Goal: Navigation & Orientation: Find specific page/section

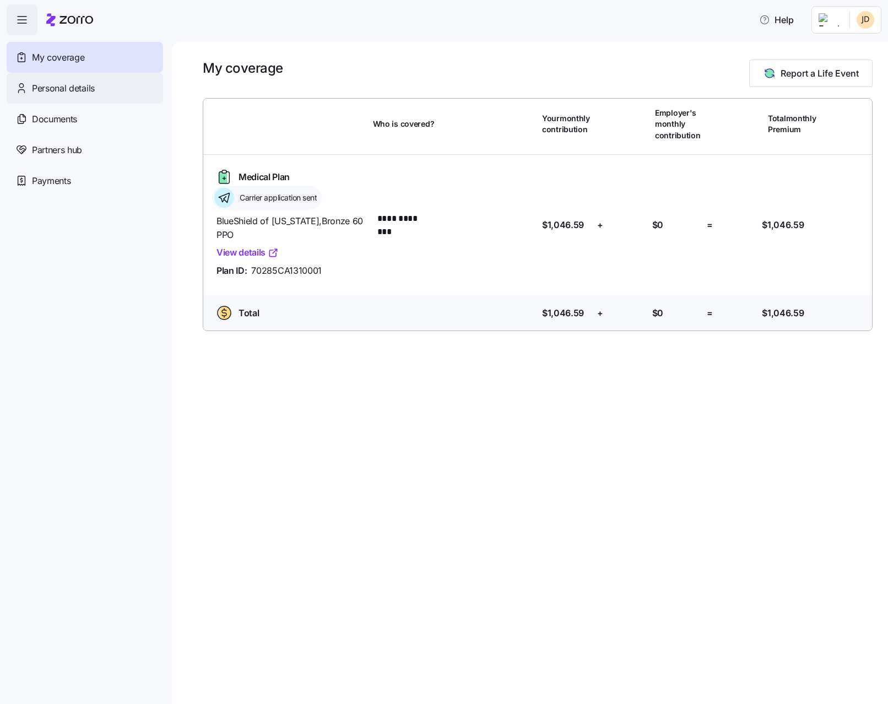
click at [78, 90] on span "Personal details" at bounding box center [63, 89] width 63 height 14
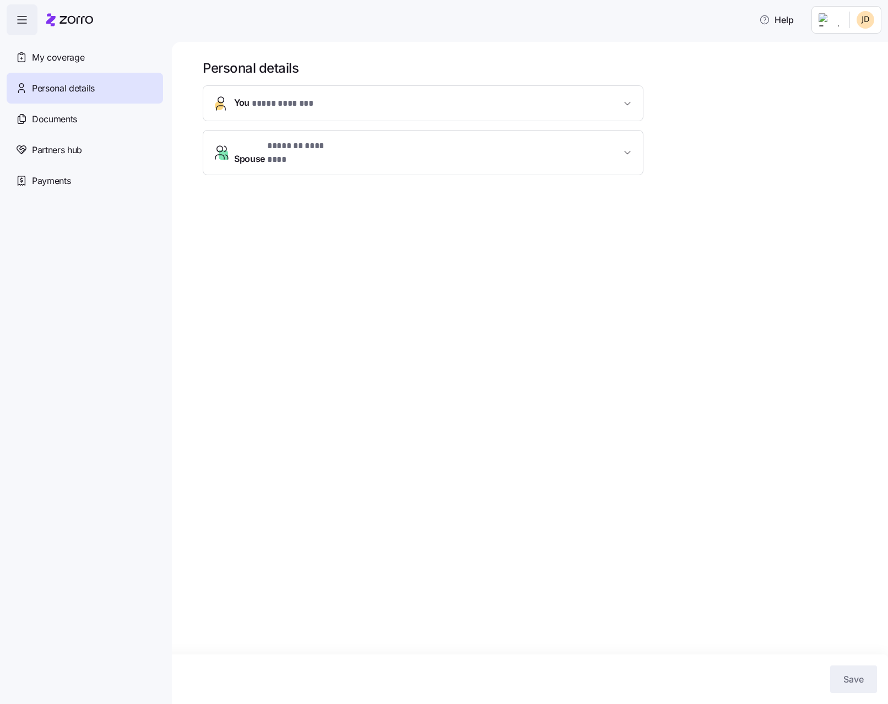
click at [273, 106] on span "* **** ******* *" at bounding box center [283, 104] width 62 height 14
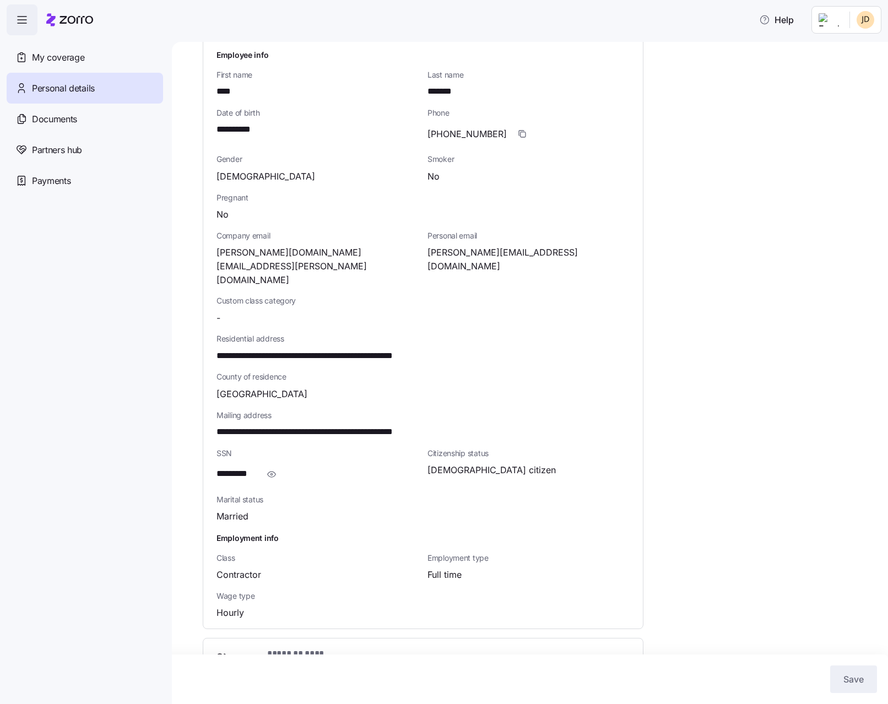
scroll to position [82, 0]
click at [293, 647] on span "* ******* ******** *" at bounding box center [301, 654] width 69 height 14
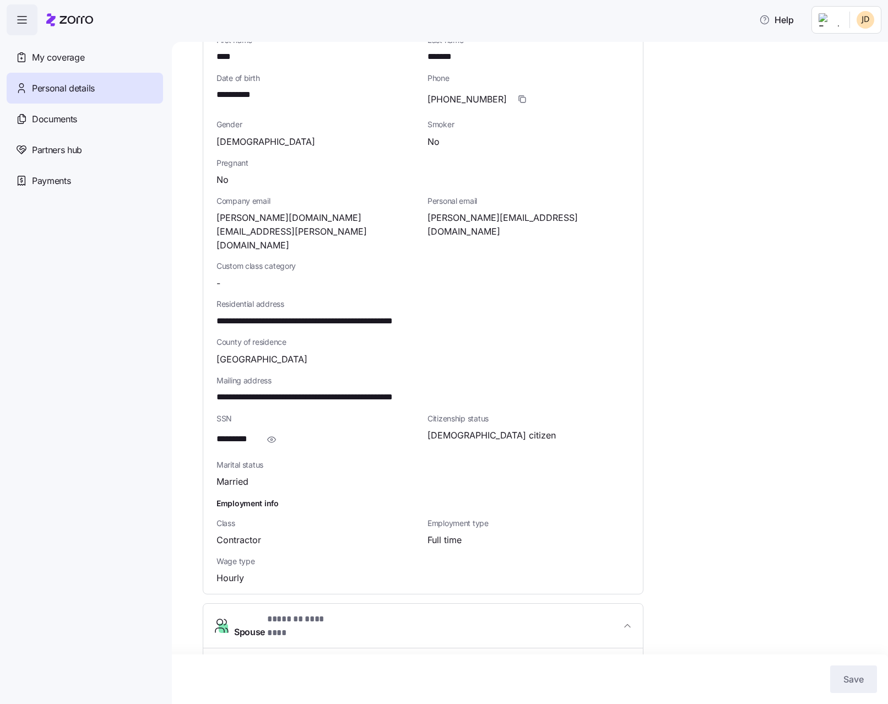
scroll to position [0, 0]
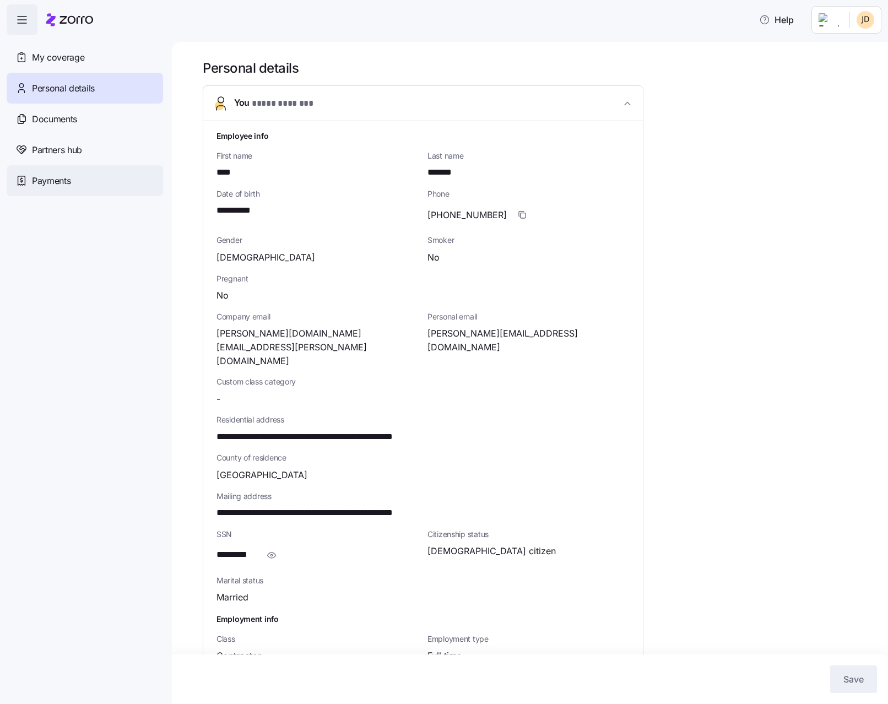
click at [66, 180] on span "Payments" at bounding box center [51, 181] width 39 height 14
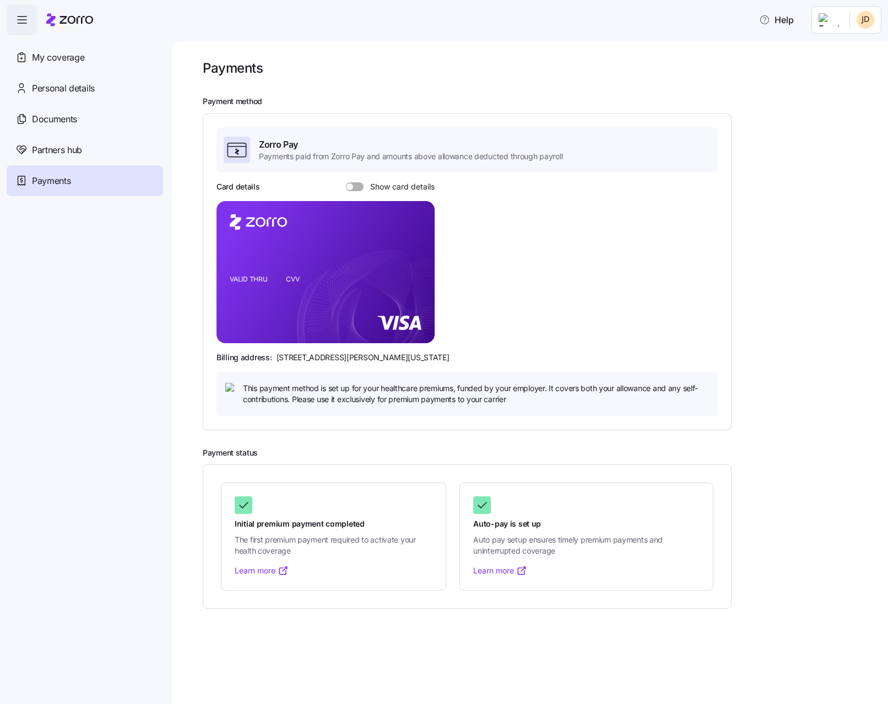
click at [354, 187] on span at bounding box center [358, 186] width 11 height 9
click at [346, 182] on input "Show card details" at bounding box center [346, 182] width 0 height 0
click at [354, 187] on span at bounding box center [351, 186] width 11 height 9
click at [346, 182] on input "Show card details" at bounding box center [346, 182] width 0 height 0
click at [64, 121] on span "Documents" at bounding box center [54, 119] width 45 height 14
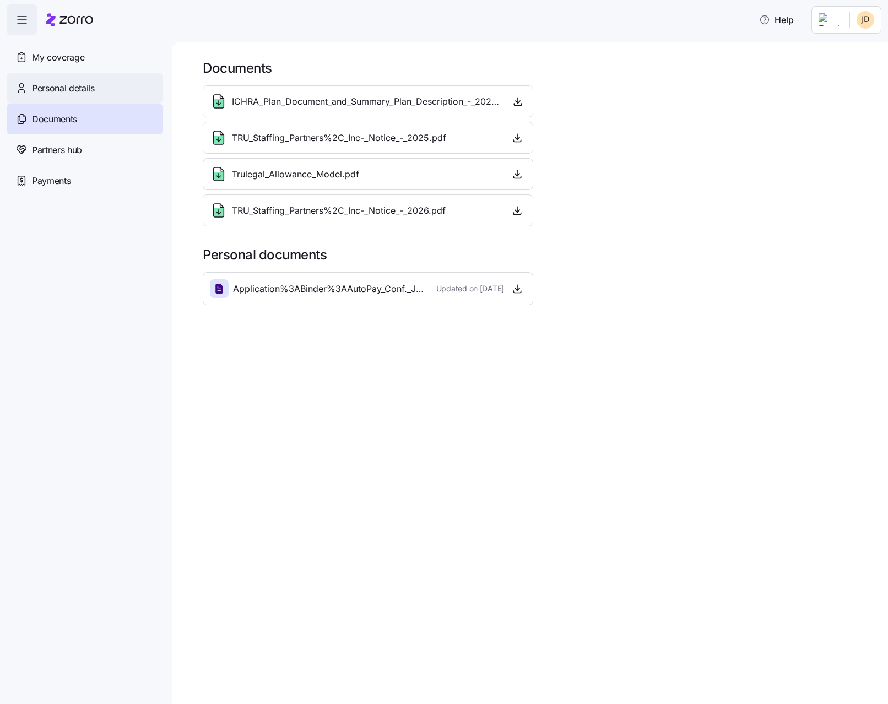
click at [70, 95] on span "Personal details" at bounding box center [63, 89] width 63 height 14
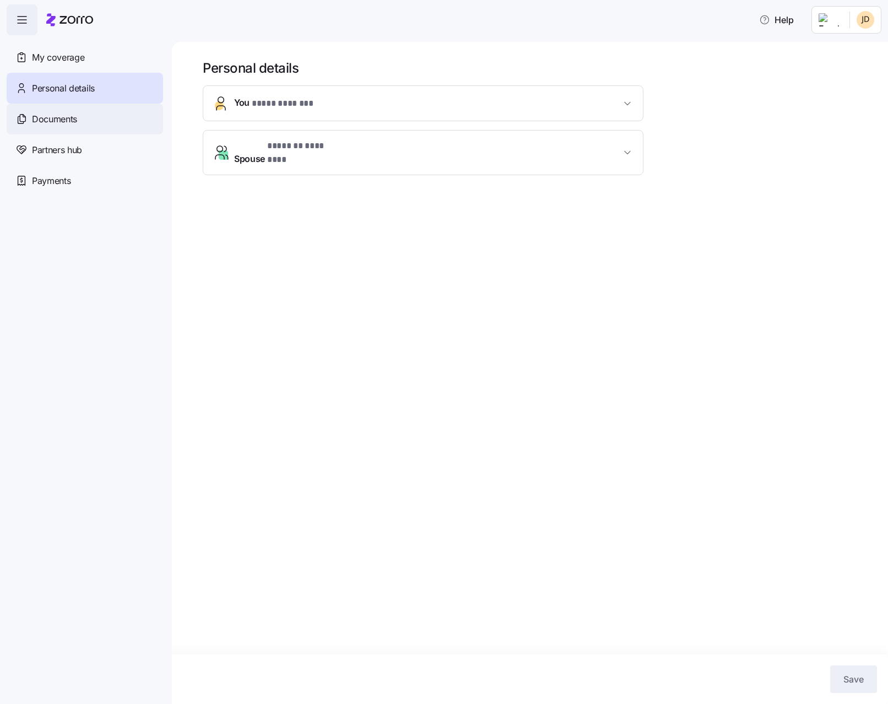
click at [78, 128] on div "Documents" at bounding box center [85, 119] width 156 height 31
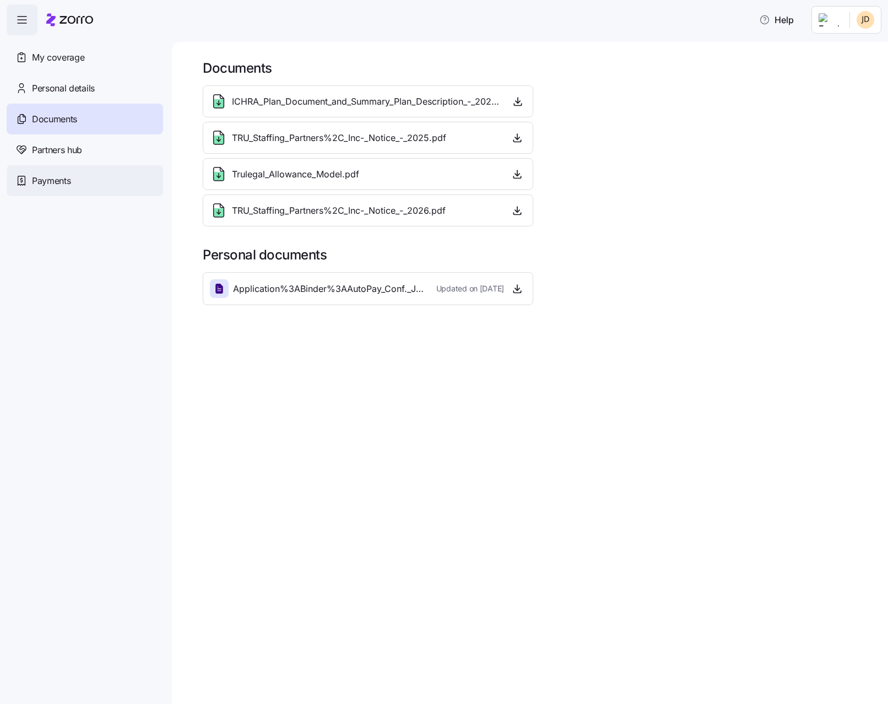
click at [64, 180] on span "Payments" at bounding box center [51, 181] width 39 height 14
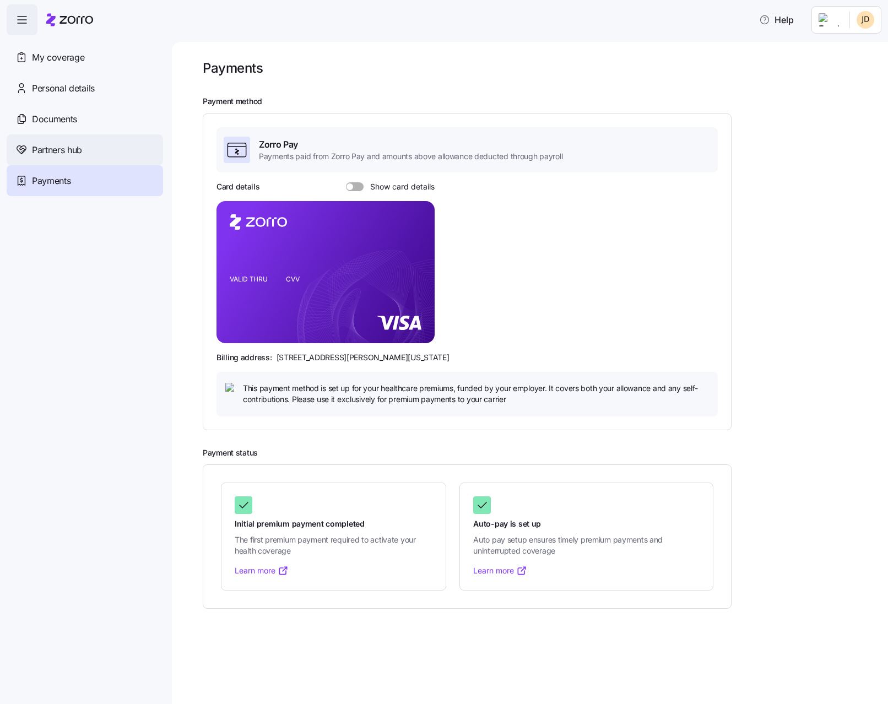
click at [64, 139] on div "Partners hub" at bounding box center [85, 149] width 156 height 31
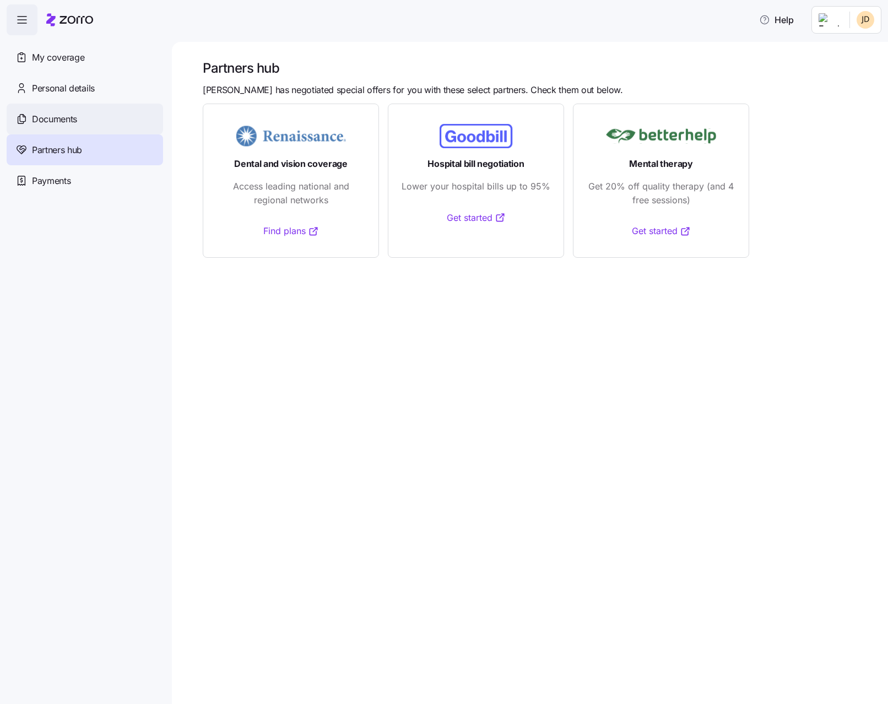
click at [75, 122] on span "Documents" at bounding box center [54, 119] width 45 height 14
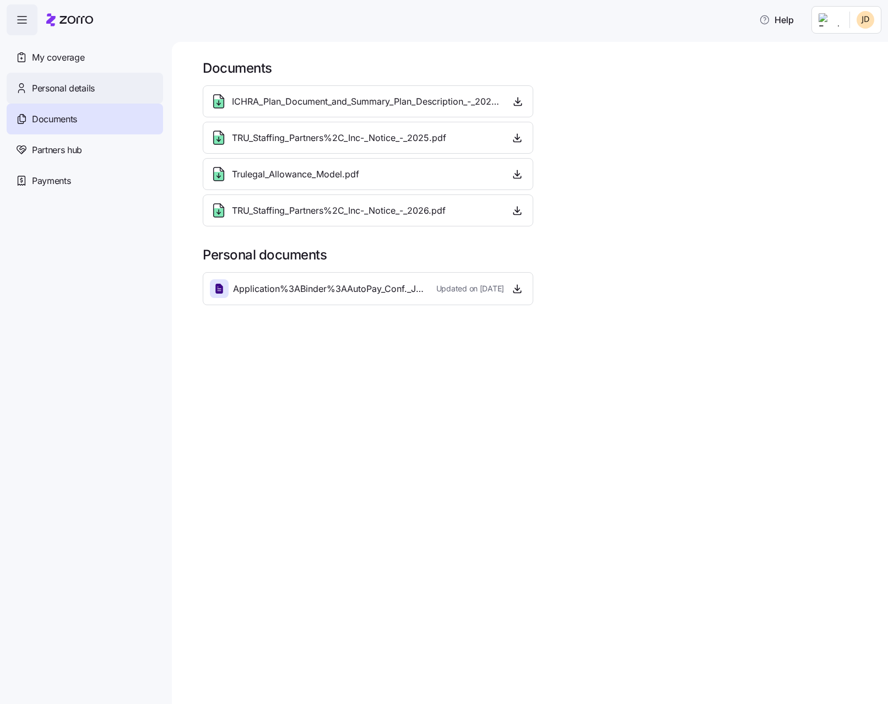
click at [88, 84] on span "Personal details" at bounding box center [63, 89] width 63 height 14
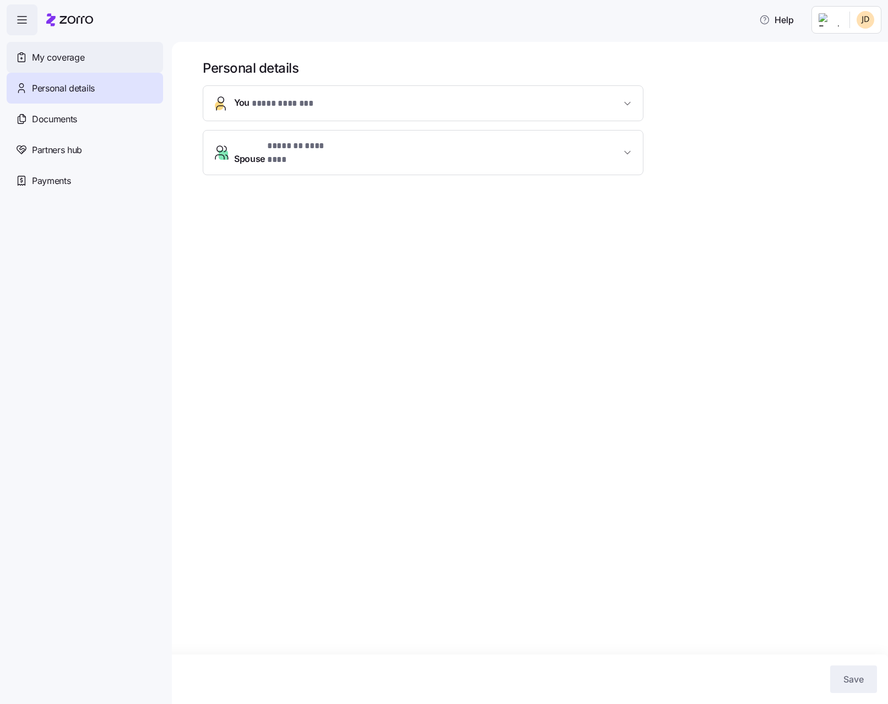
click at [88, 61] on div "My coverage" at bounding box center [85, 57] width 156 height 31
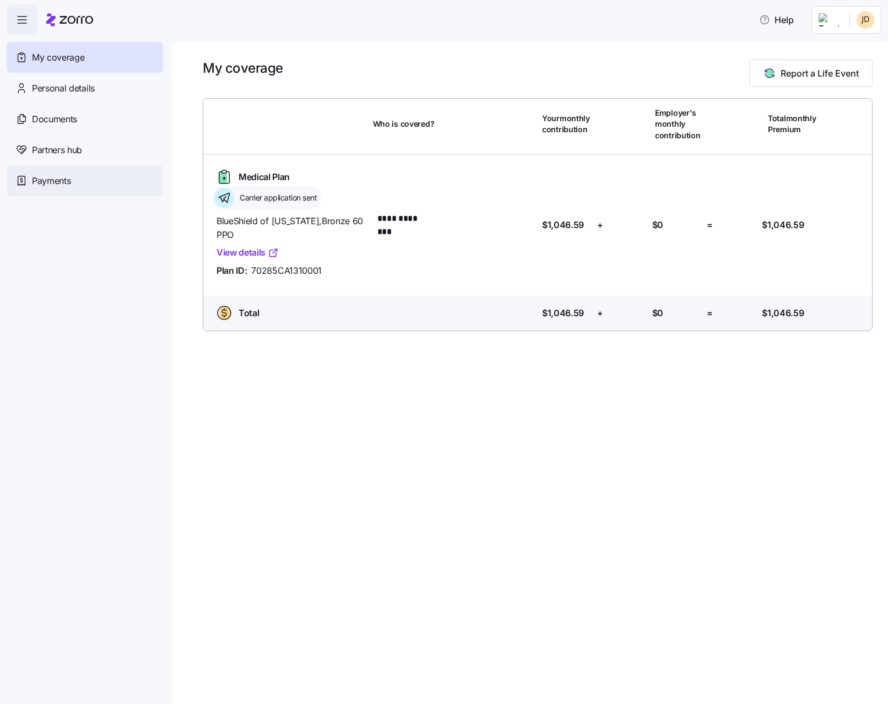
click at [69, 186] on span "Payments" at bounding box center [51, 181] width 39 height 14
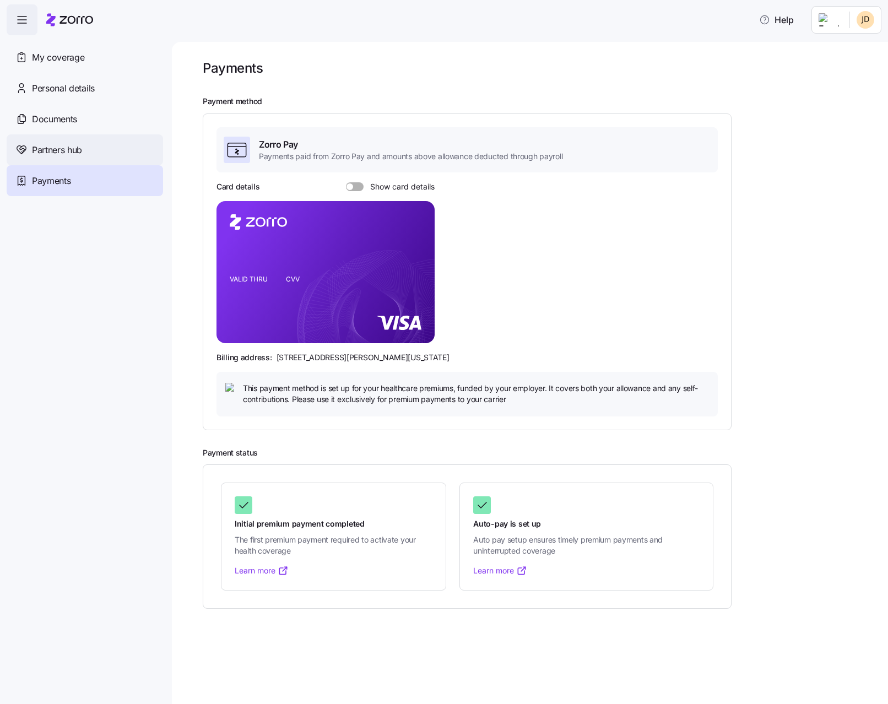
click at [69, 161] on div "Partners hub" at bounding box center [85, 149] width 156 height 31
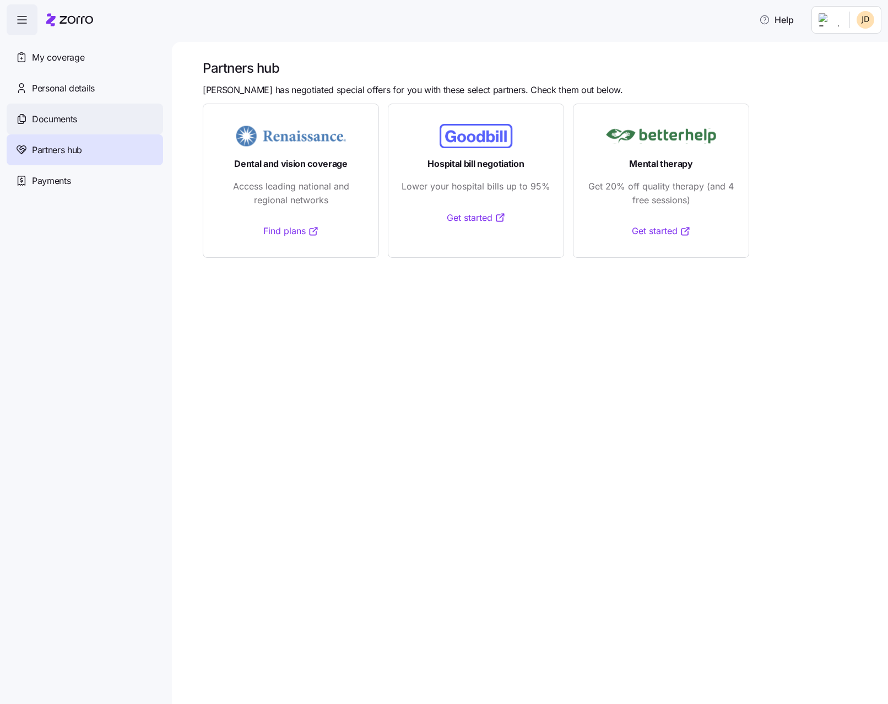
click at [69, 111] on div "Documents" at bounding box center [85, 119] width 156 height 31
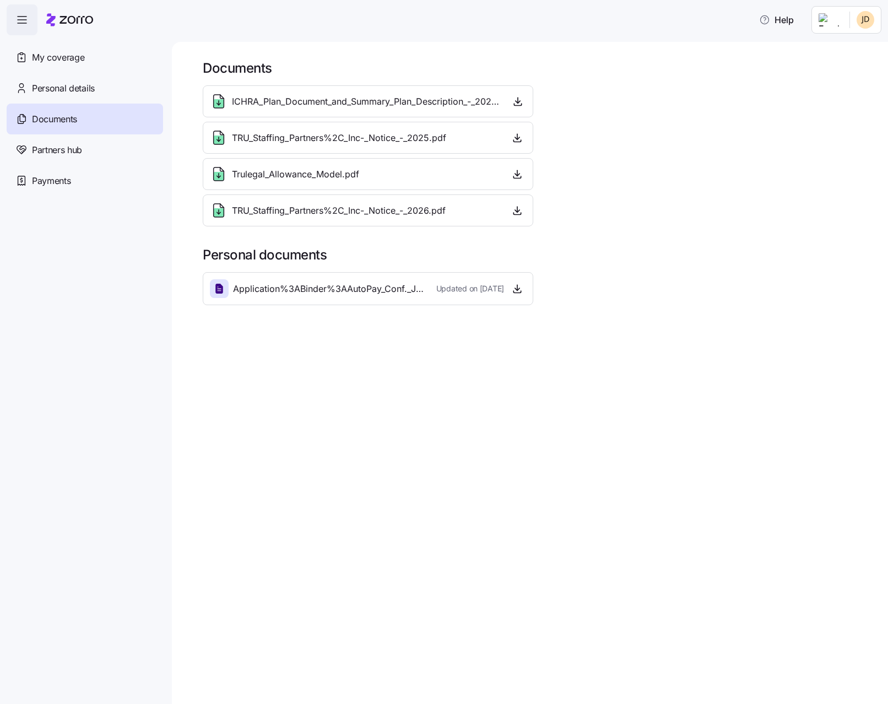
click at [69, 91] on span "Personal details" at bounding box center [63, 89] width 63 height 14
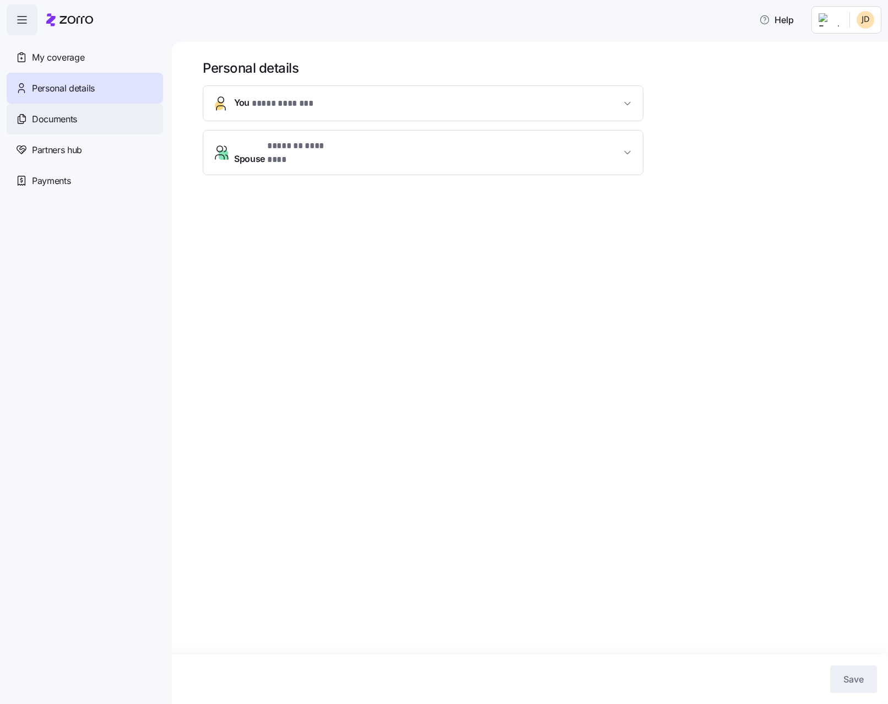
click at [69, 127] on div "Documents" at bounding box center [85, 119] width 156 height 31
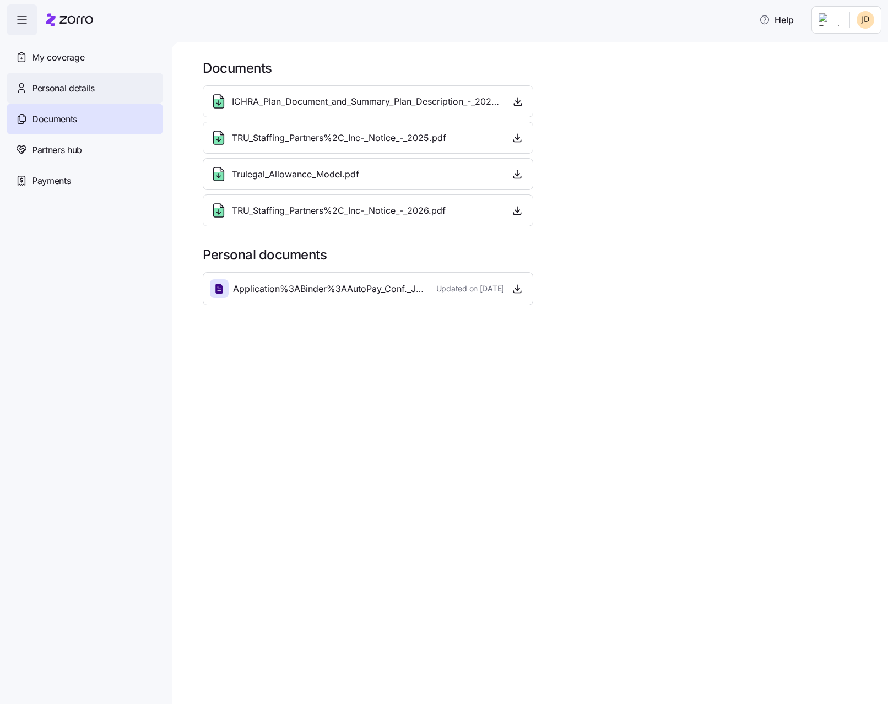
click at [46, 82] on span "Personal details" at bounding box center [63, 89] width 63 height 14
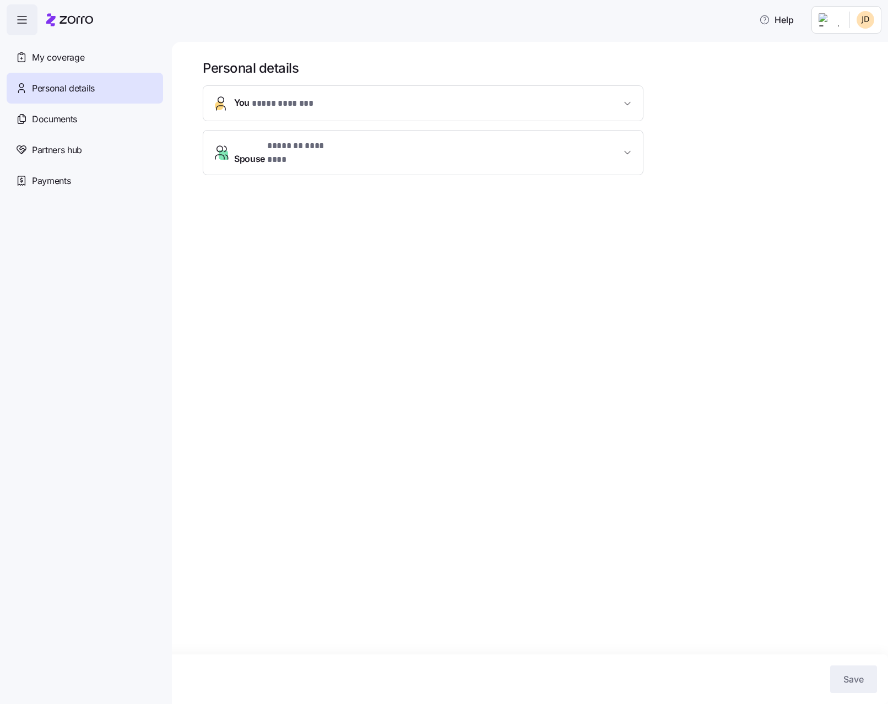
click at [48, 67] on div "My coverage" at bounding box center [85, 57] width 156 height 31
